Goal: Navigation & Orientation: Find specific page/section

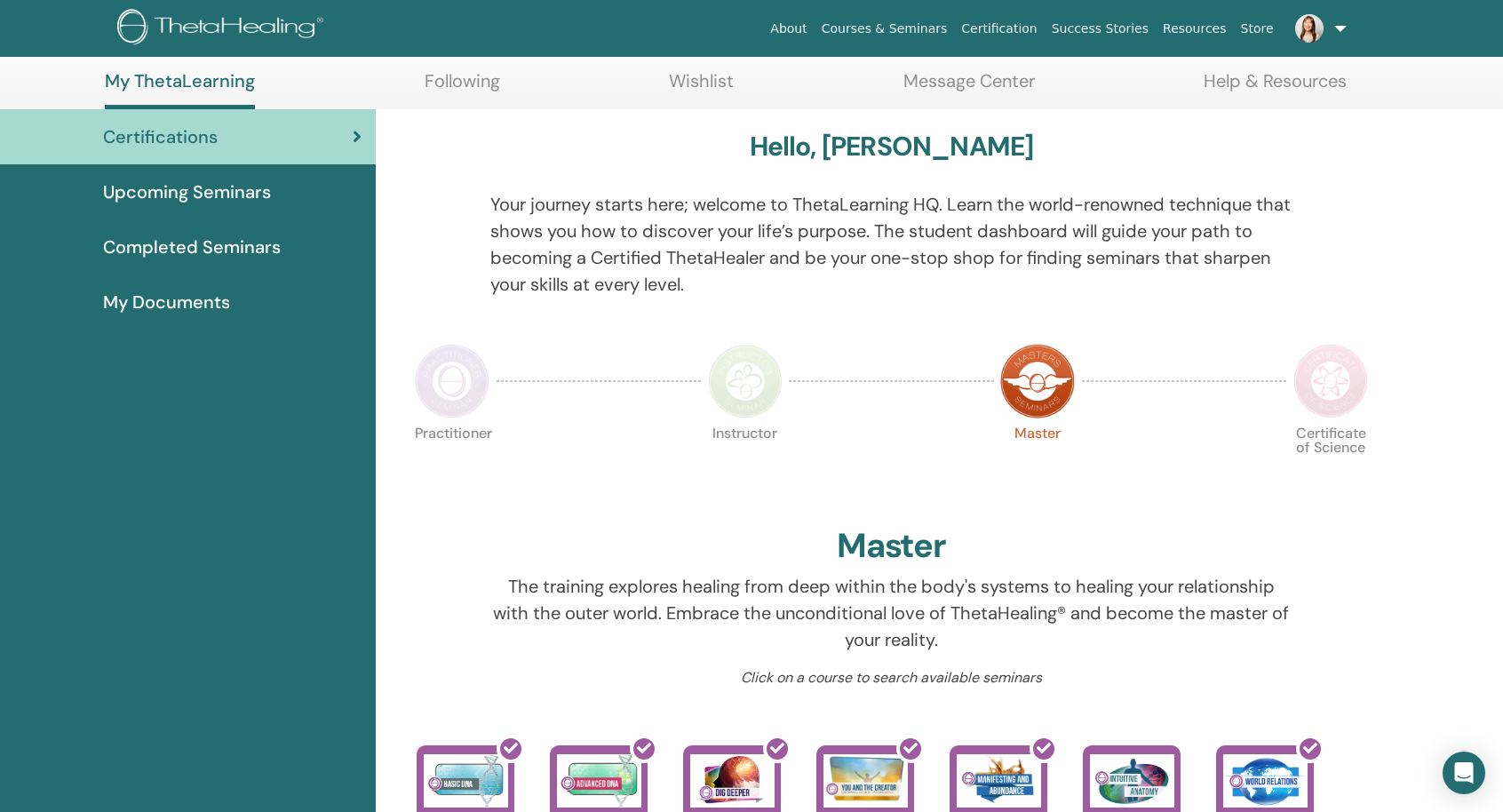
scroll to position [89, 0]
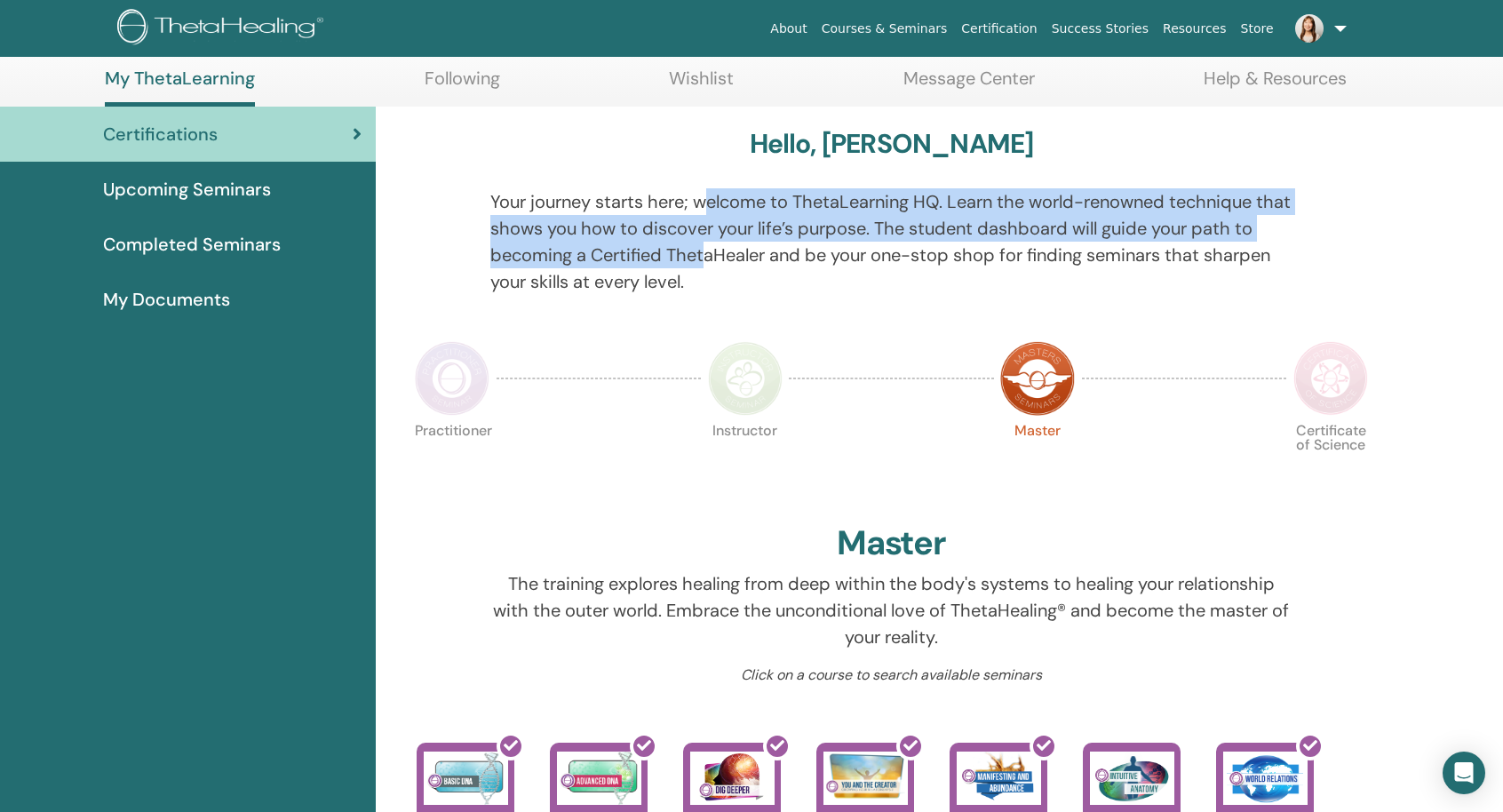
drag, startPoint x: 711, startPoint y: 205, endPoint x: 727, endPoint y: 253, distance: 50.6
click at [727, 253] on p "Your journey starts here; welcome to ThetaLearning HQ. Learn the world-renowned…" at bounding box center [890, 241] width 801 height 106
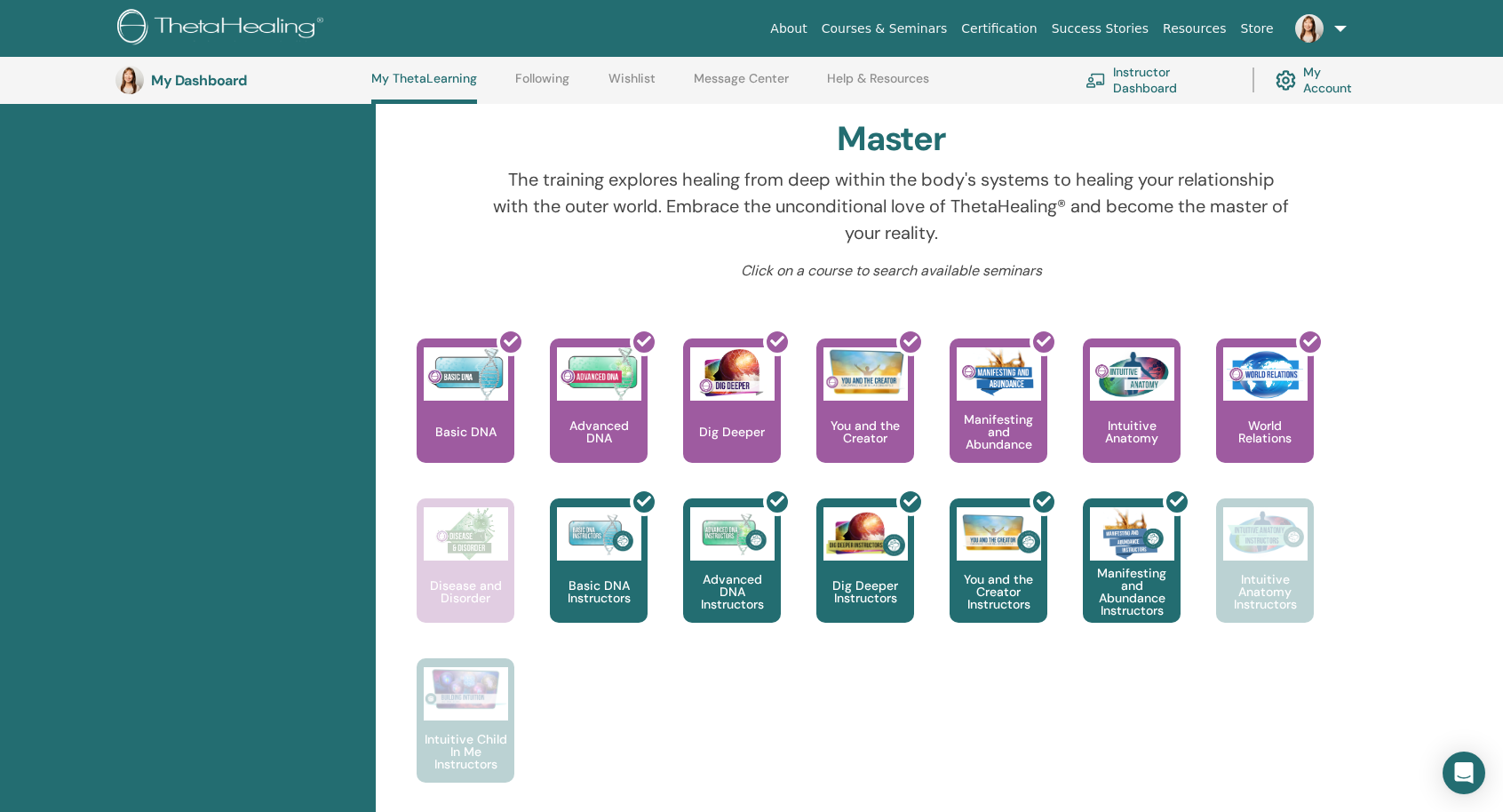
scroll to position [579, 0]
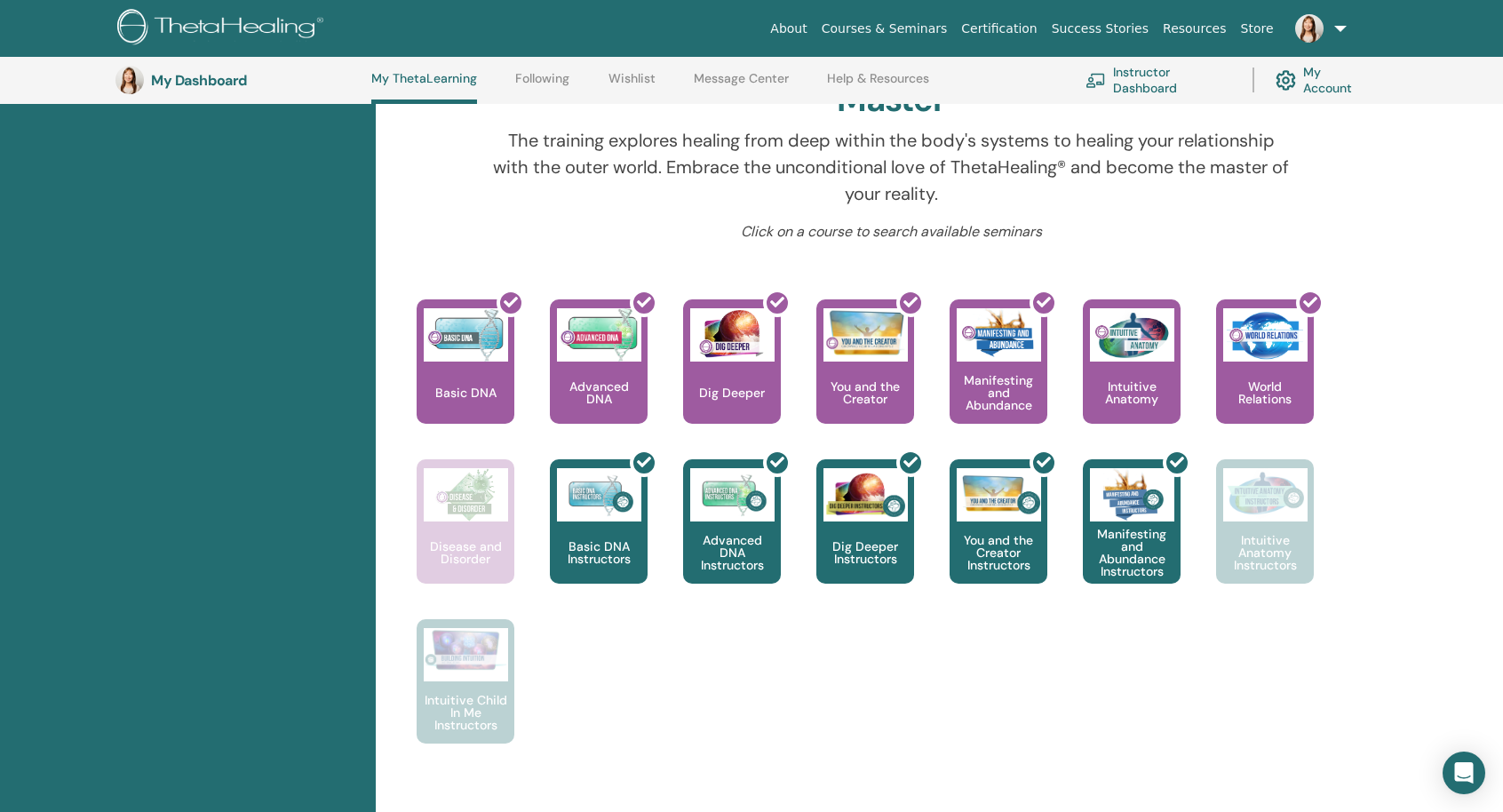
click at [574, 670] on div "This is where your ThetaHealing journey begins. This is the first seminar to ta…" at bounding box center [878, 539] width 994 height 480
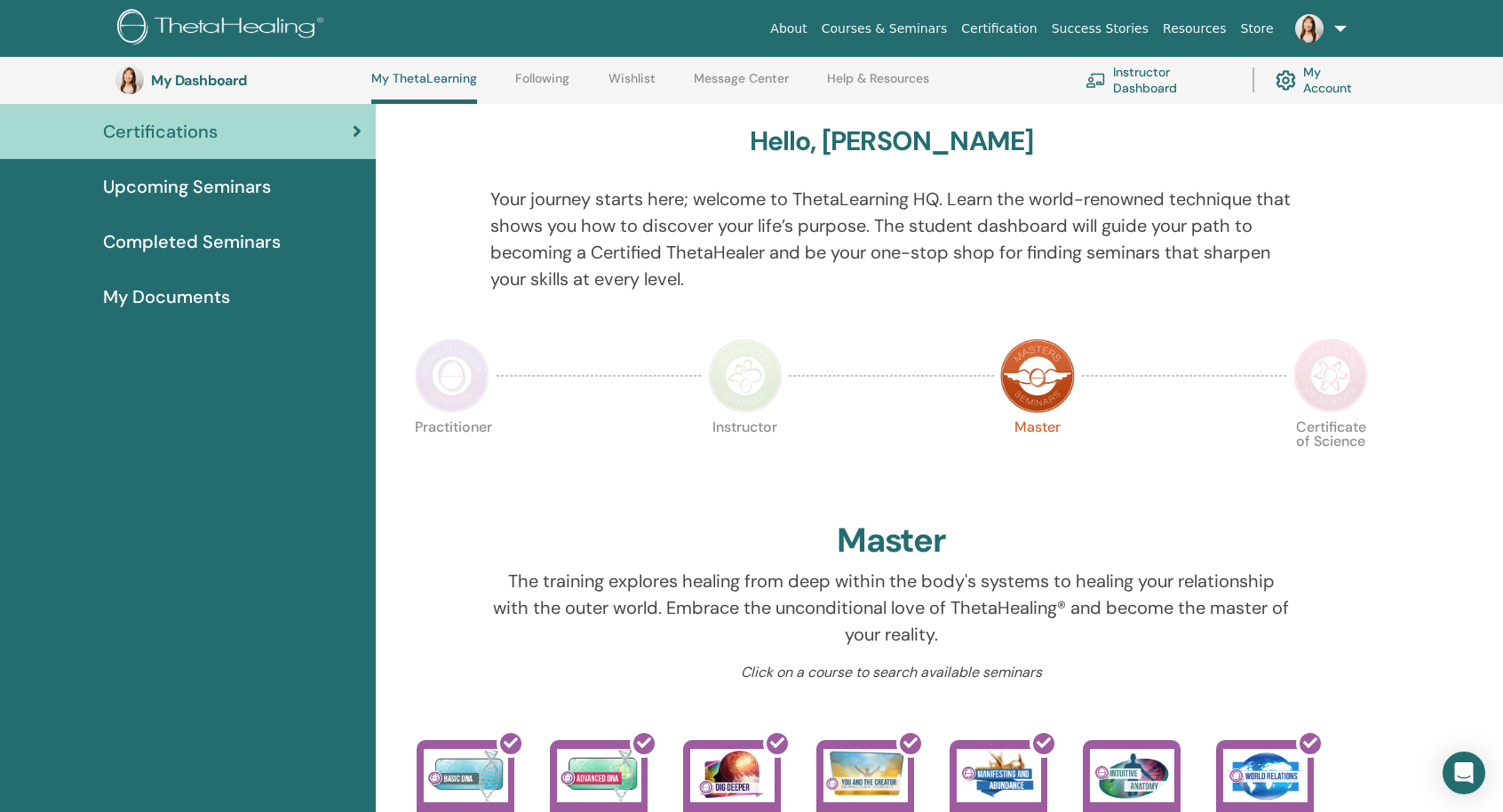
scroll to position [135, 0]
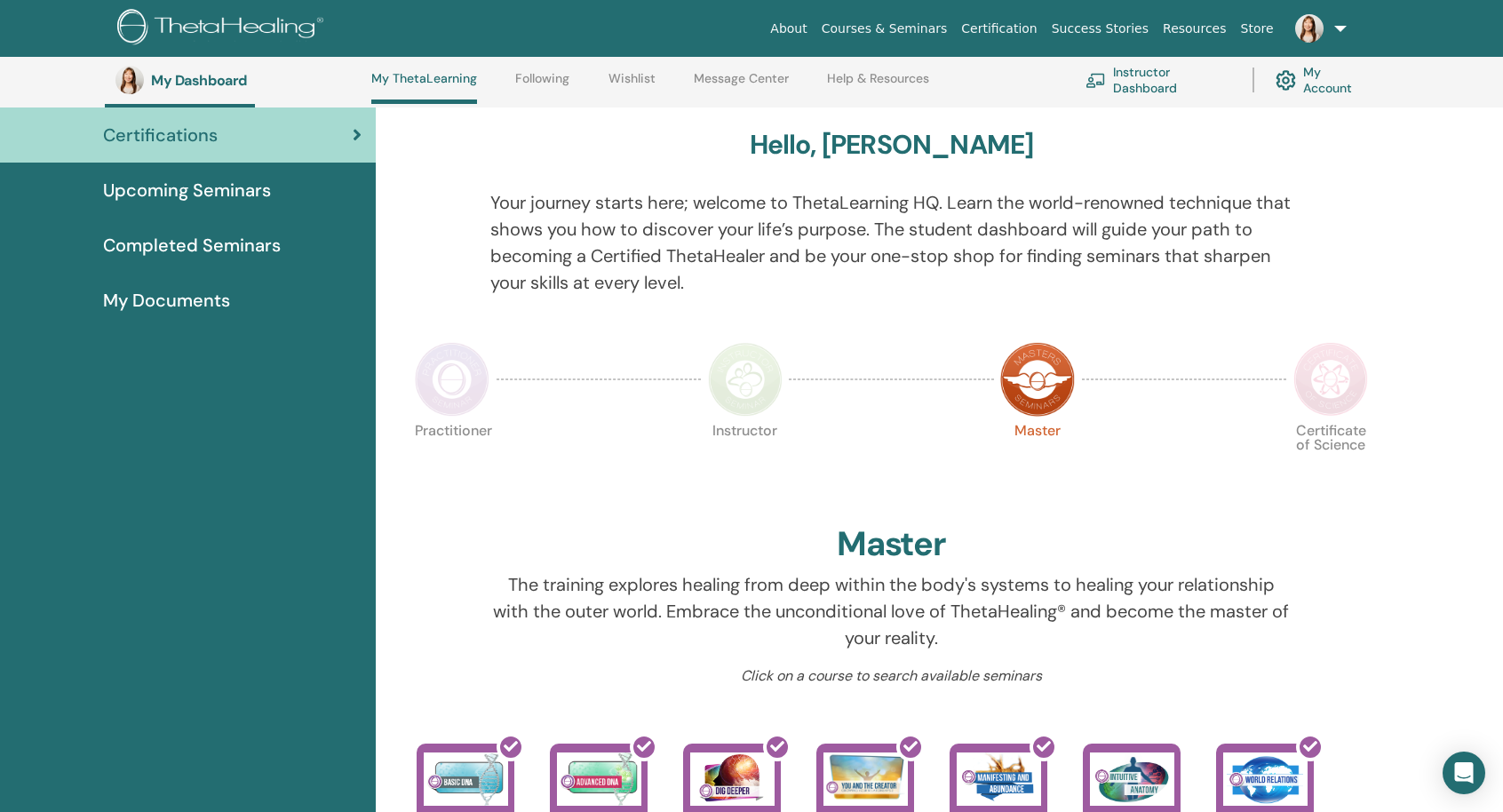
click at [732, 372] on img at bounding box center [745, 379] width 74 height 74
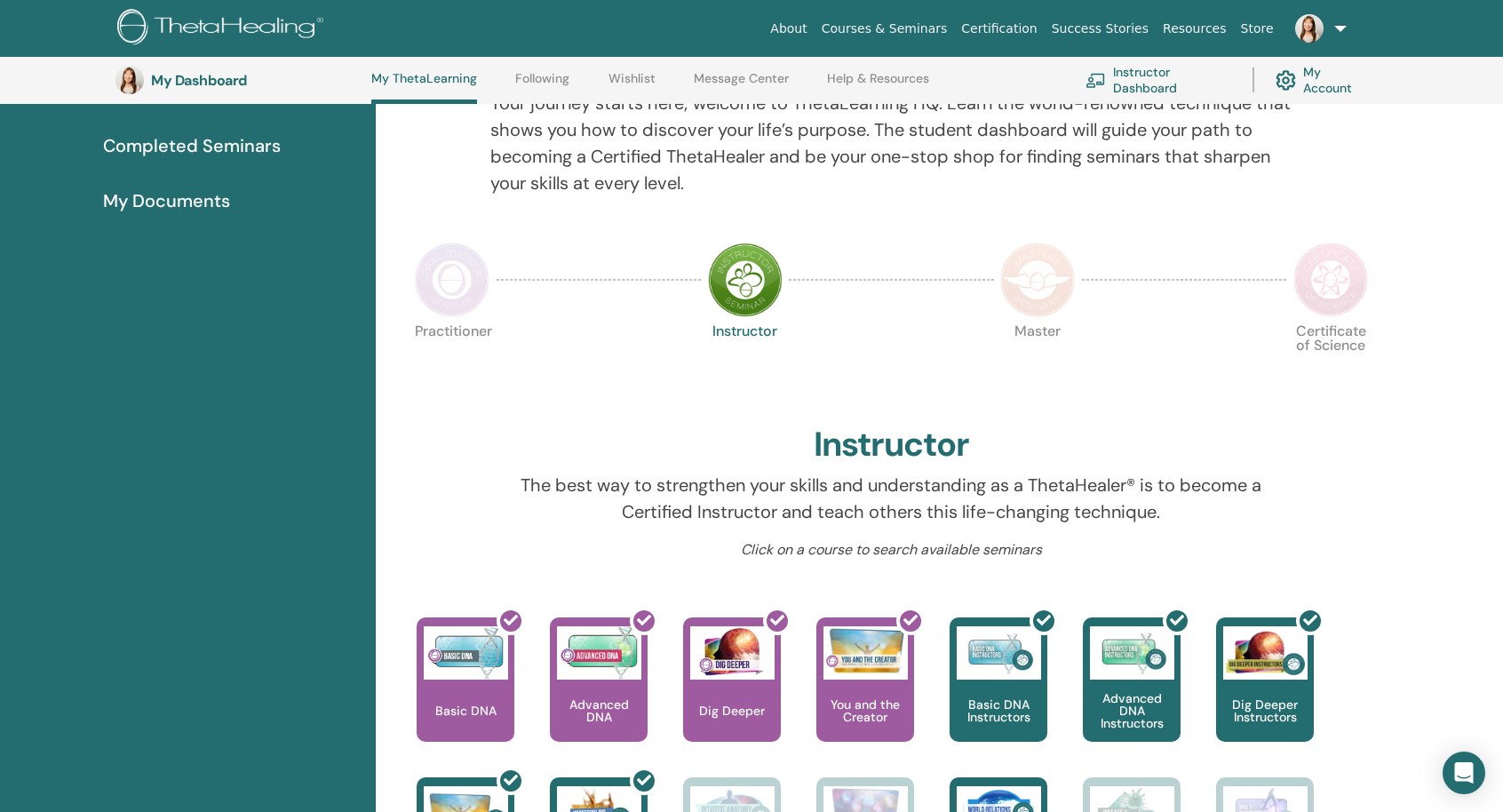
scroll to position [224, 0]
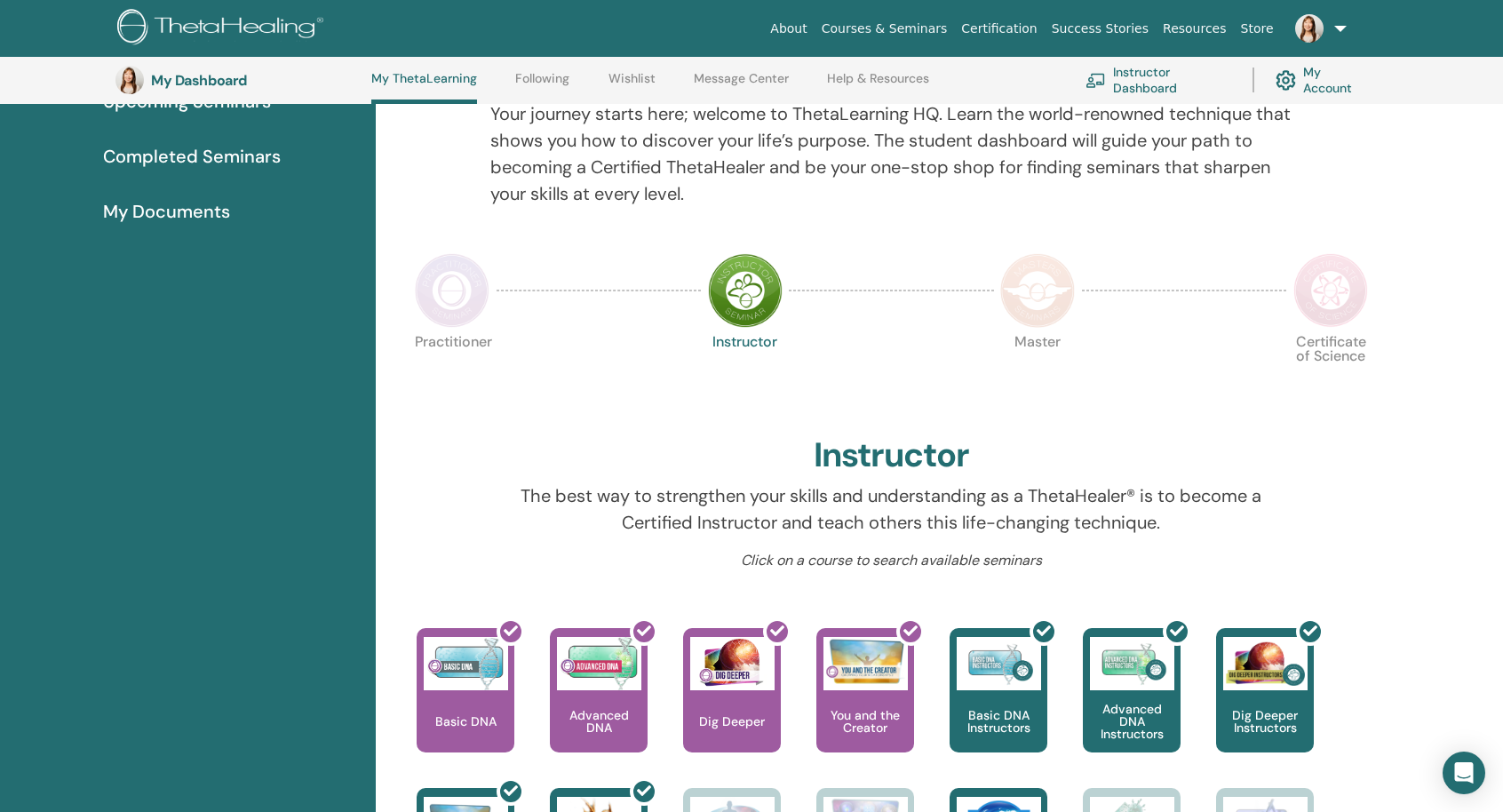
click at [437, 303] on img at bounding box center [452, 290] width 74 height 74
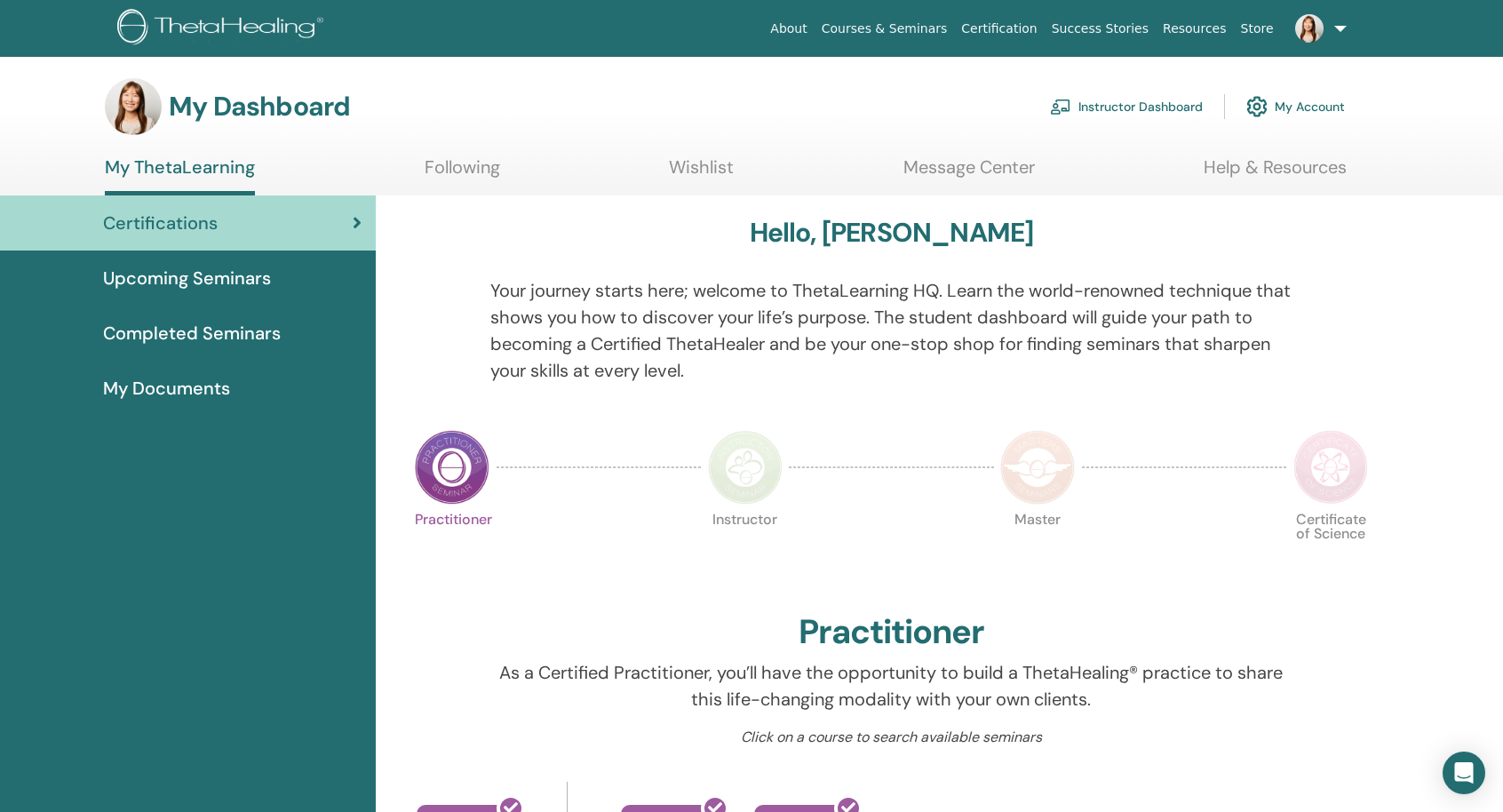
click at [1019, 470] on img at bounding box center [1037, 467] width 74 height 74
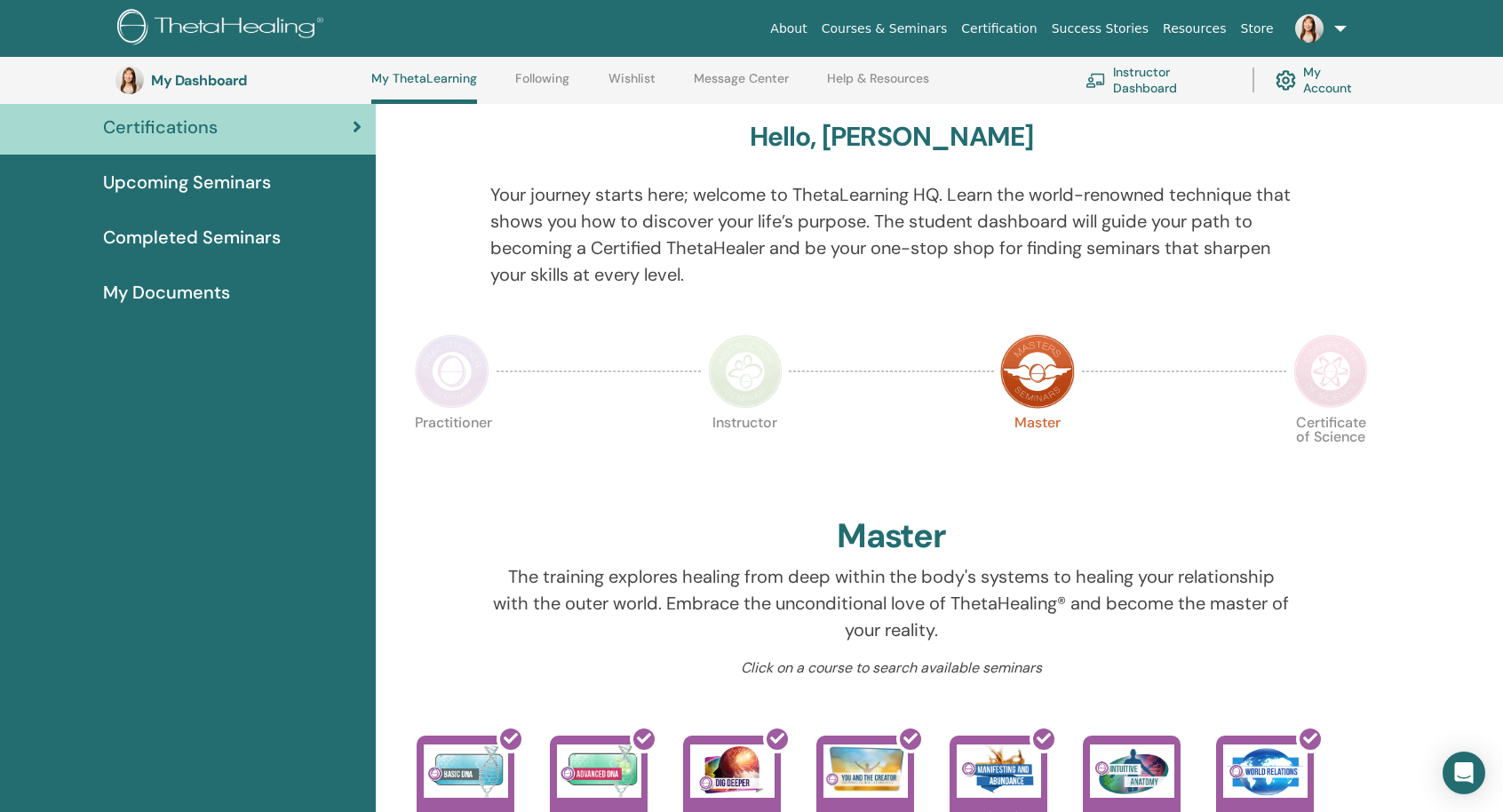
scroll to position [135, 0]
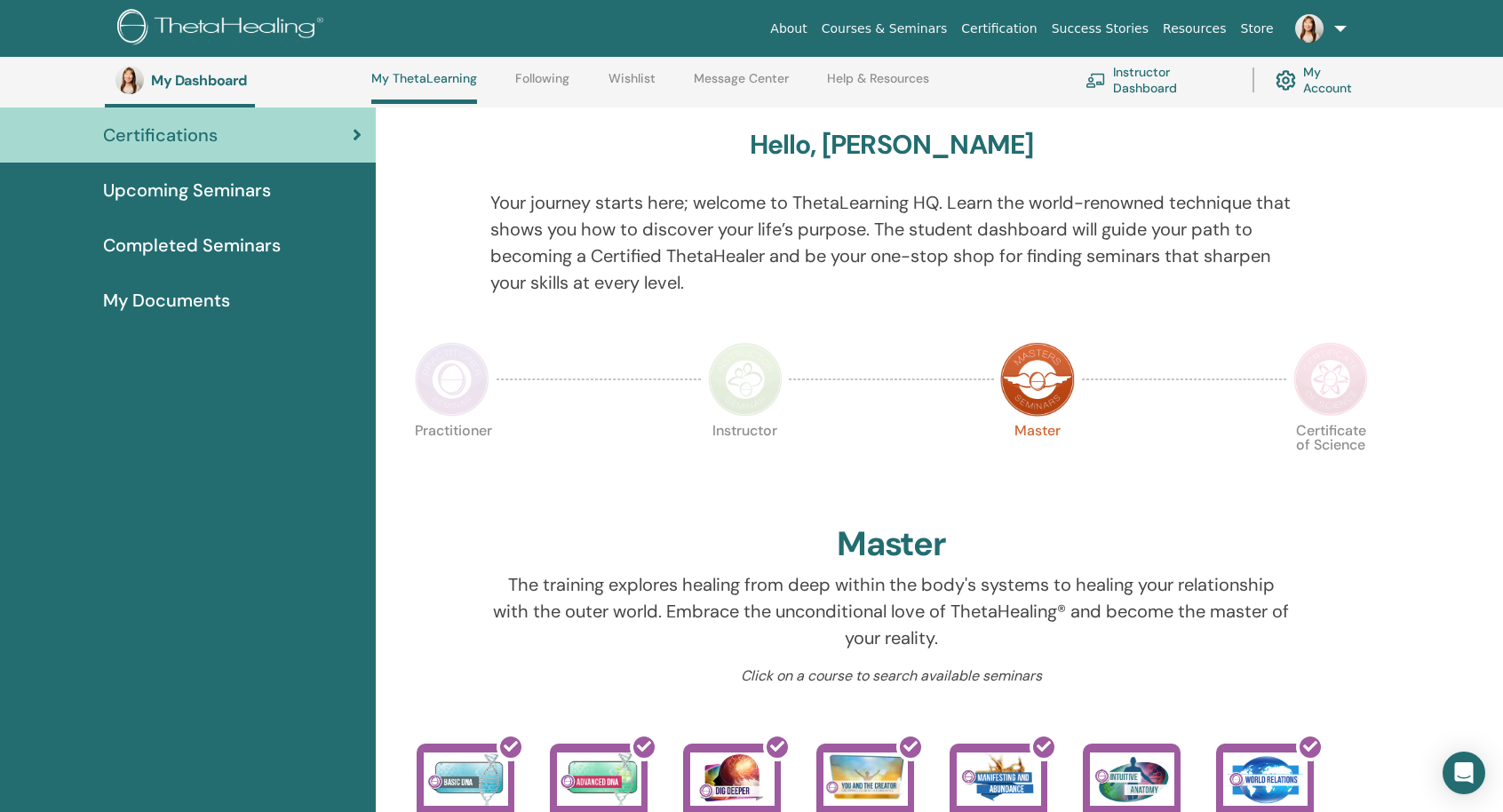
click at [1364, 424] on p "Certificate of Science" at bounding box center [1331, 461] width 74 height 74
click at [1339, 386] on img at bounding box center [1331, 379] width 74 height 74
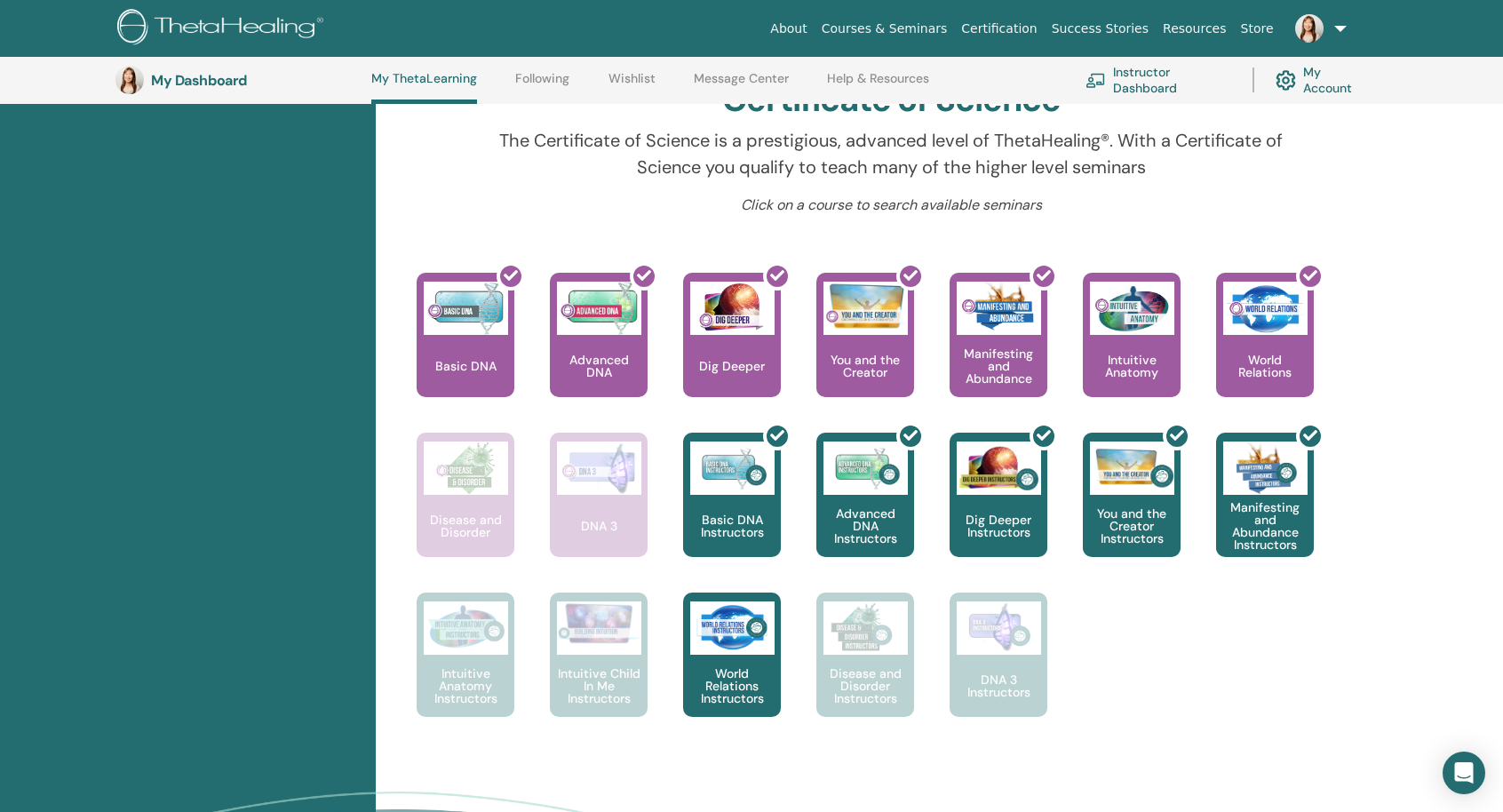
scroll to position [224, 0]
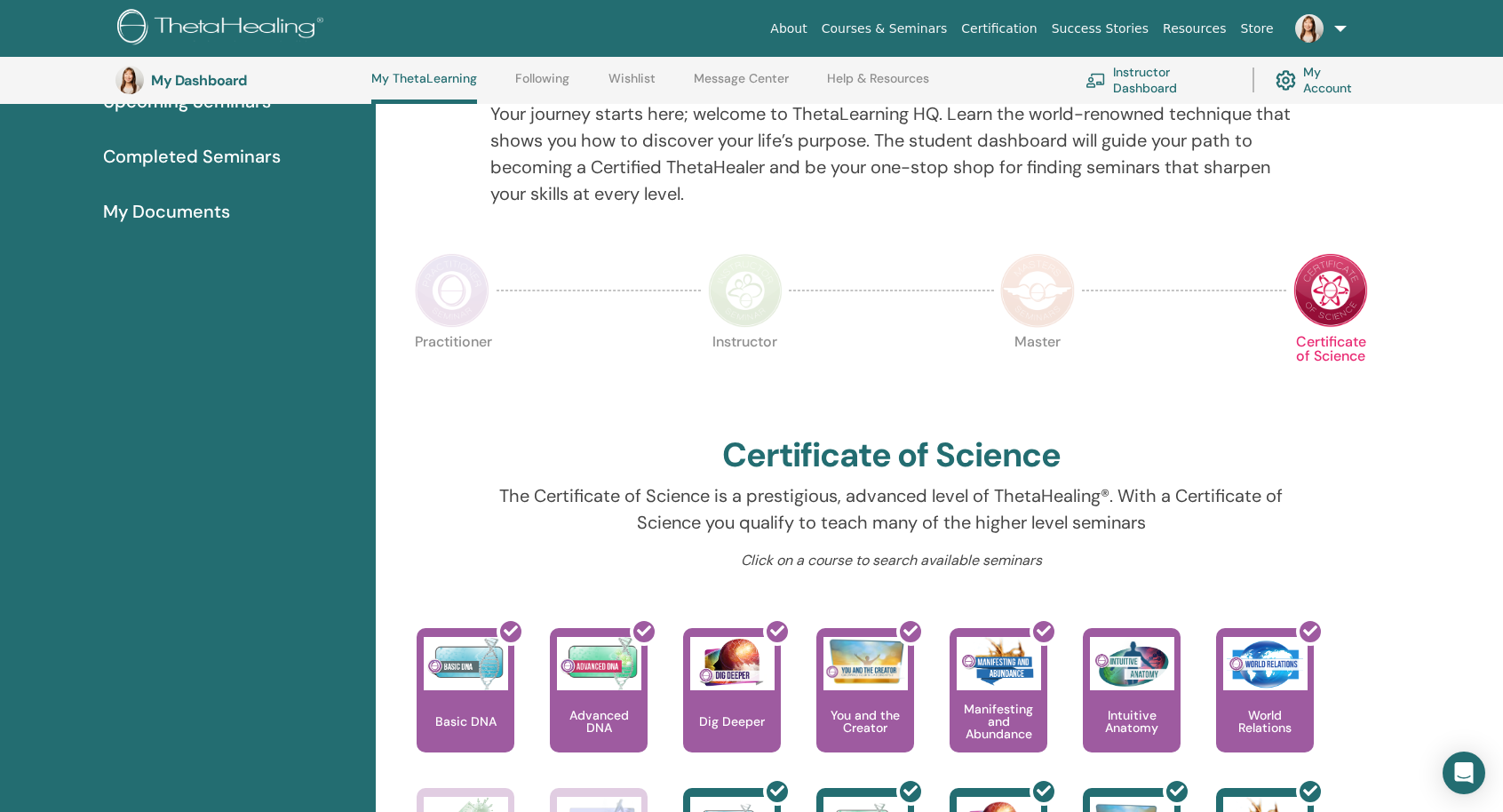
click at [724, 292] on img at bounding box center [745, 290] width 74 height 74
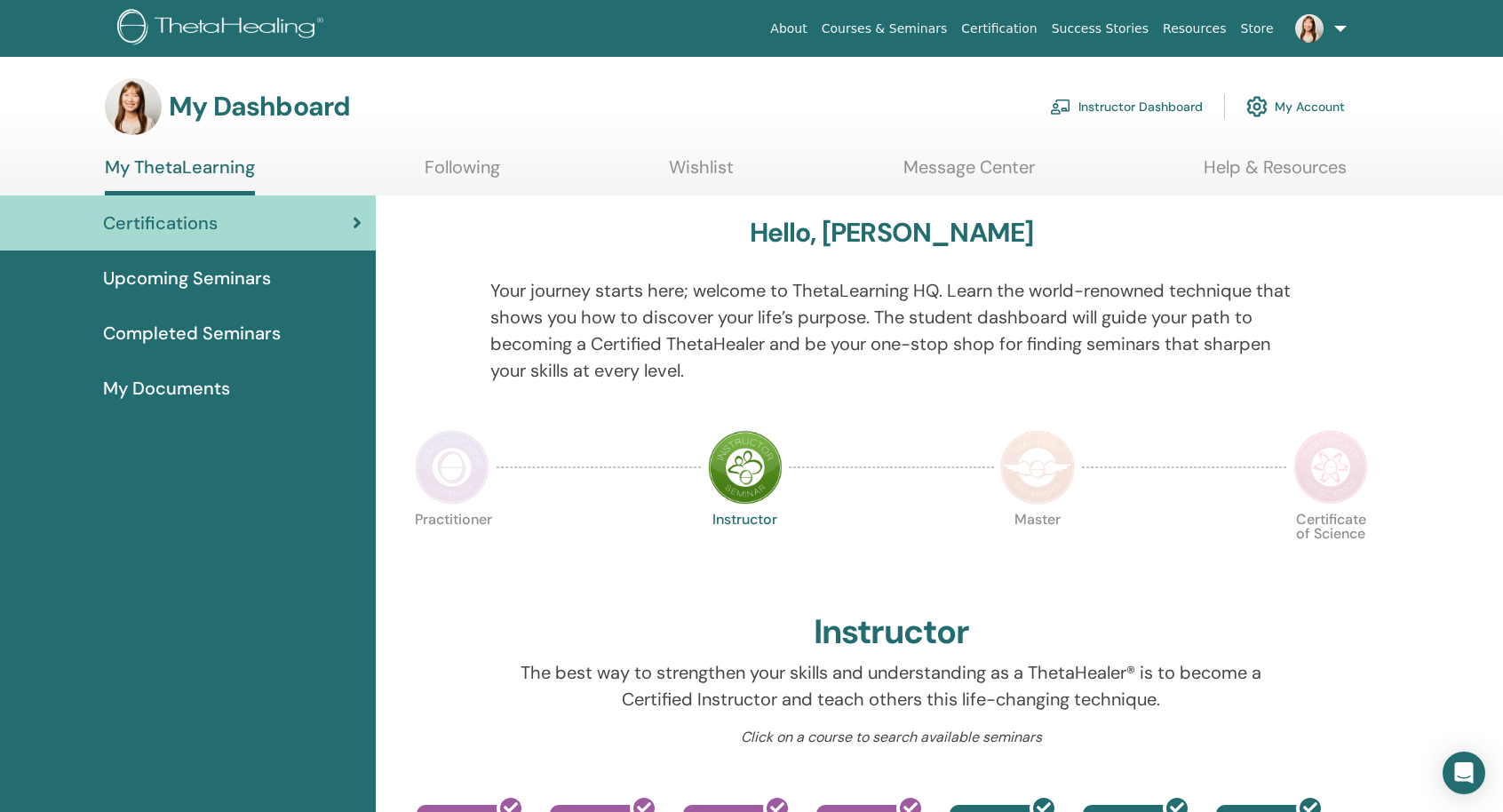
click at [1342, 113] on link "My Account" at bounding box center [1295, 106] width 99 height 39
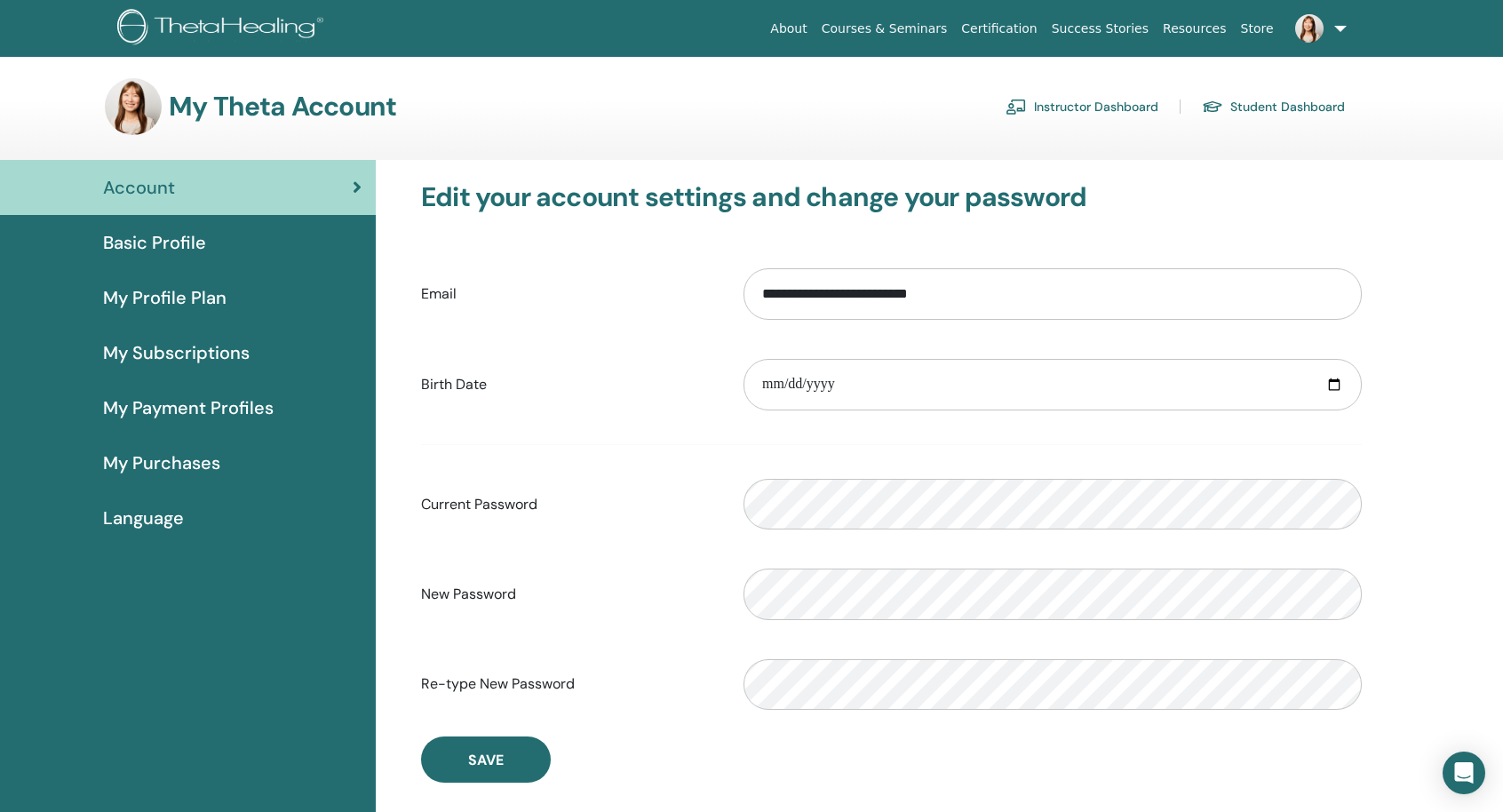
click at [1091, 111] on link "Instructor Dashboard" at bounding box center [1082, 106] width 152 height 28
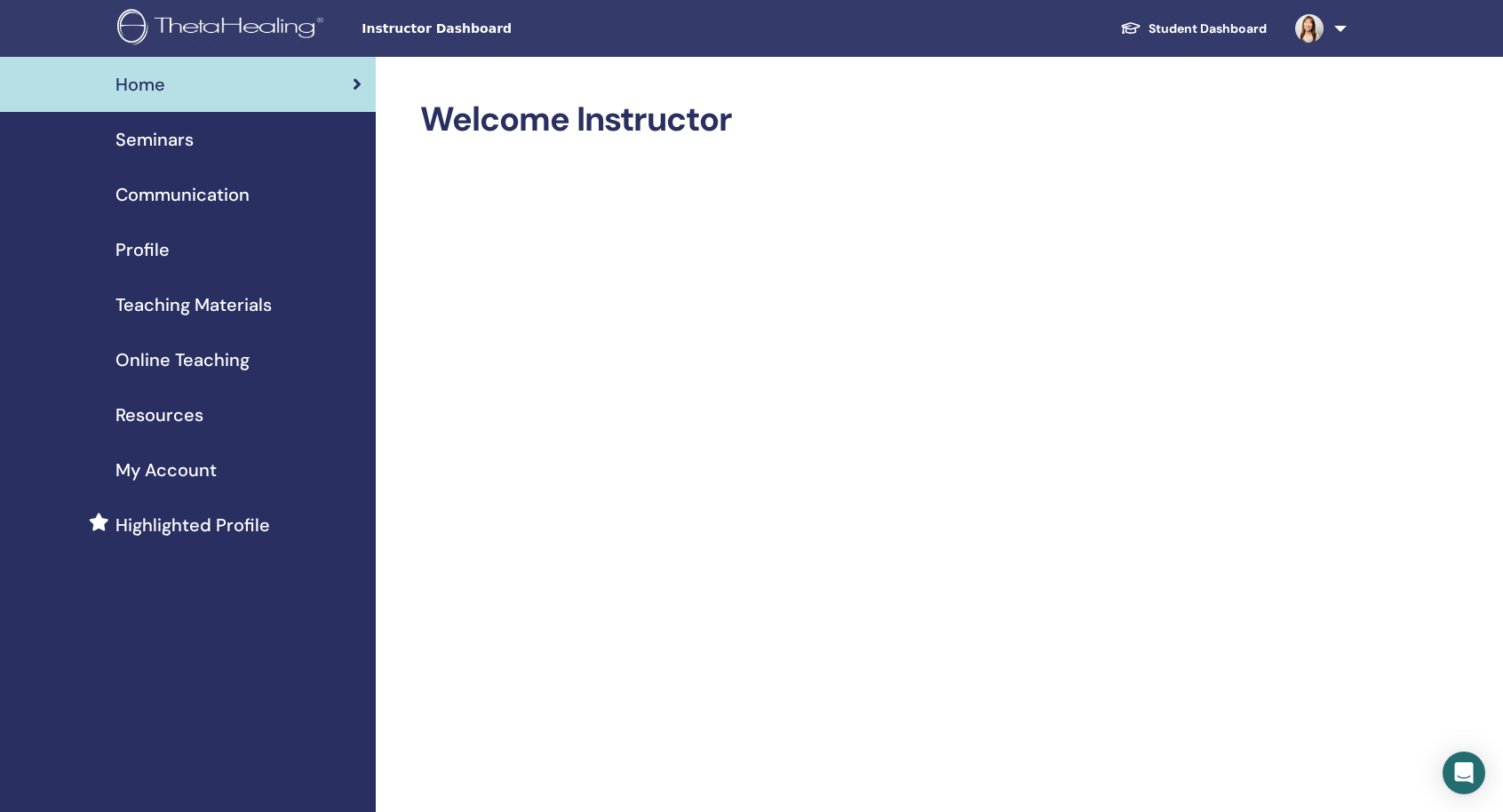
click at [150, 251] on span "Profile" at bounding box center [142, 249] width 54 height 26
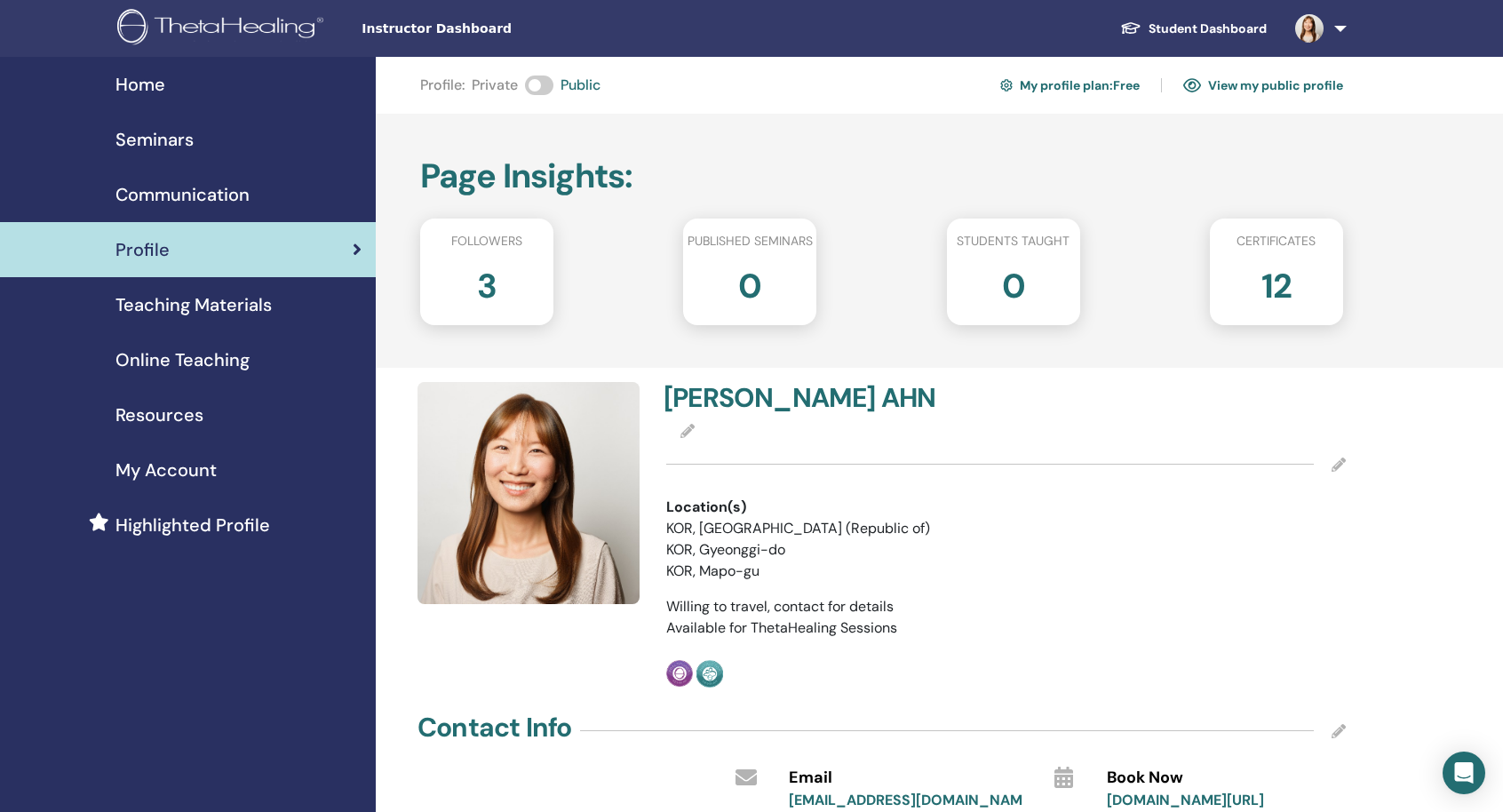
click at [1231, 93] on link "View my public profile" at bounding box center [1263, 84] width 160 height 28
